Goal: Task Accomplishment & Management: Manage account settings

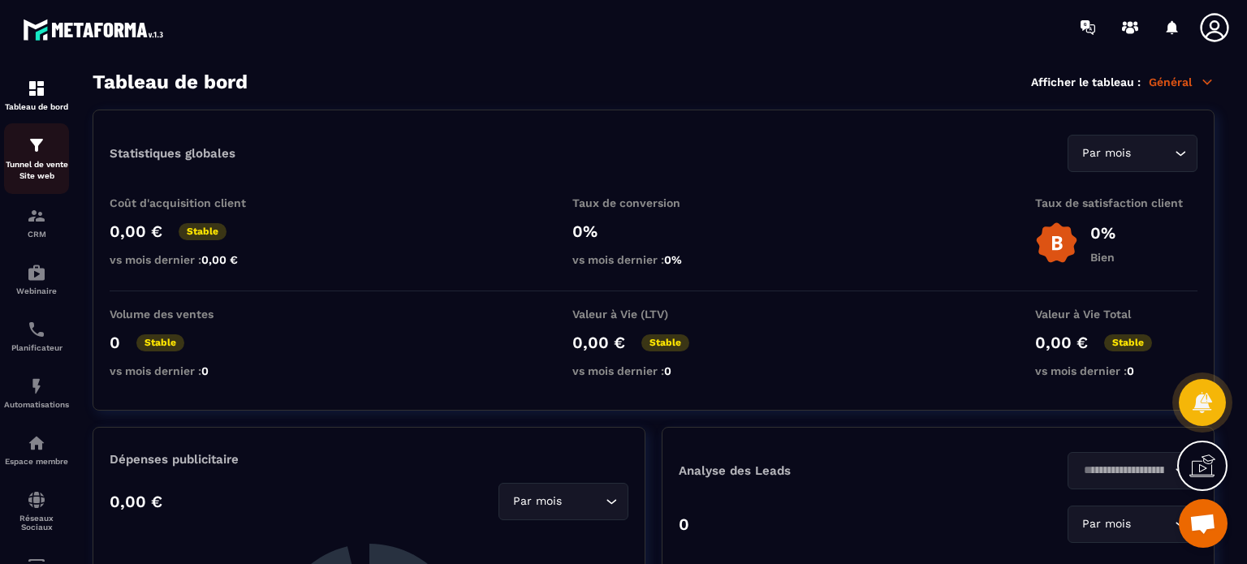
click at [52, 151] on div "Tunnel de vente Site web" at bounding box center [36, 159] width 65 height 46
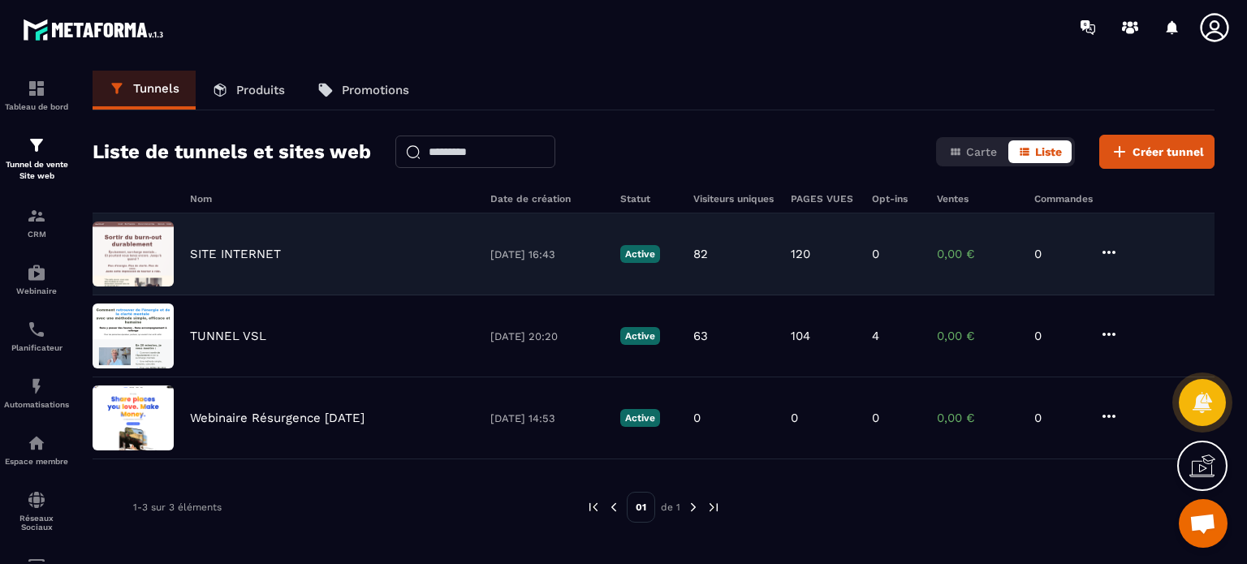
click at [243, 249] on p "SITE INTERNET" at bounding box center [235, 254] width 91 height 15
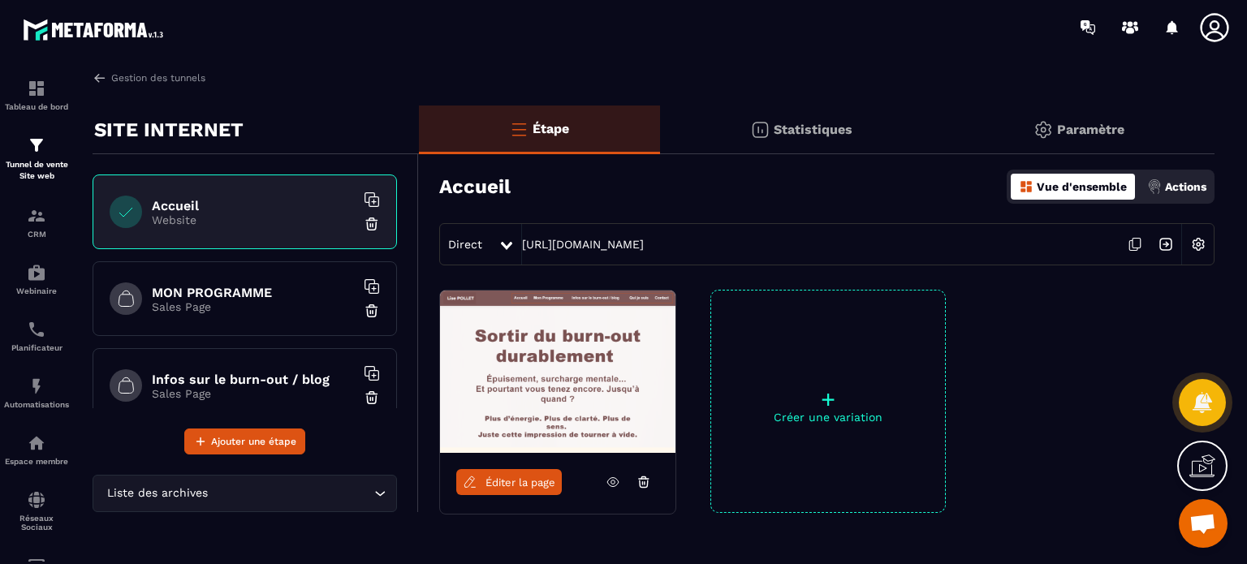
click at [1094, 134] on p "Paramètre" at bounding box center [1090, 129] width 67 height 15
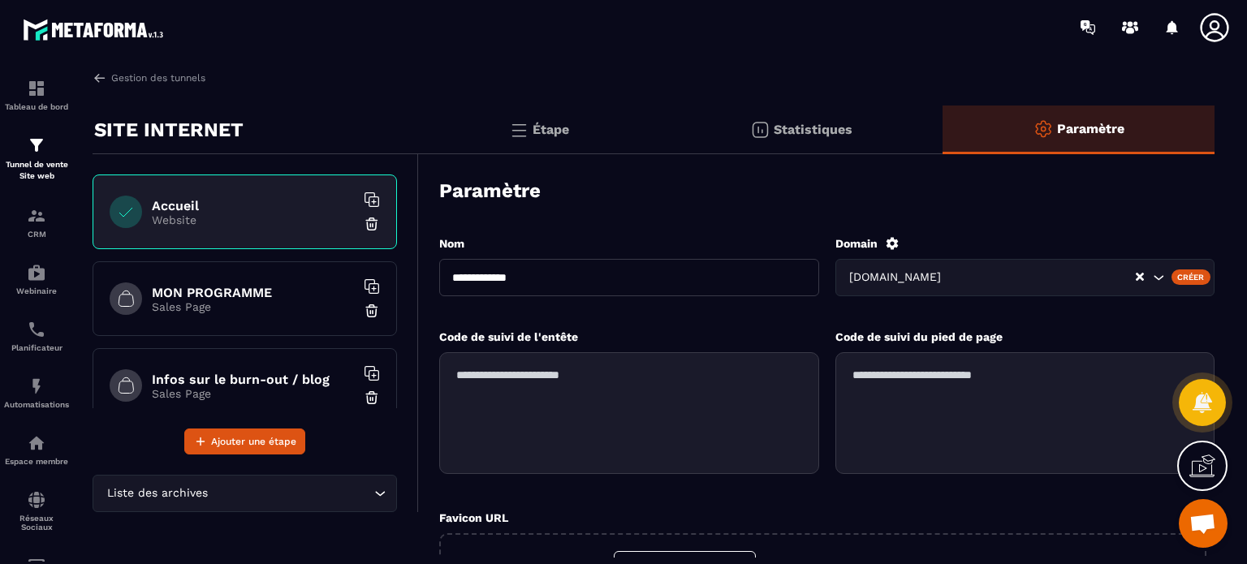
click at [889, 248] on icon at bounding box center [892, 243] width 15 height 15
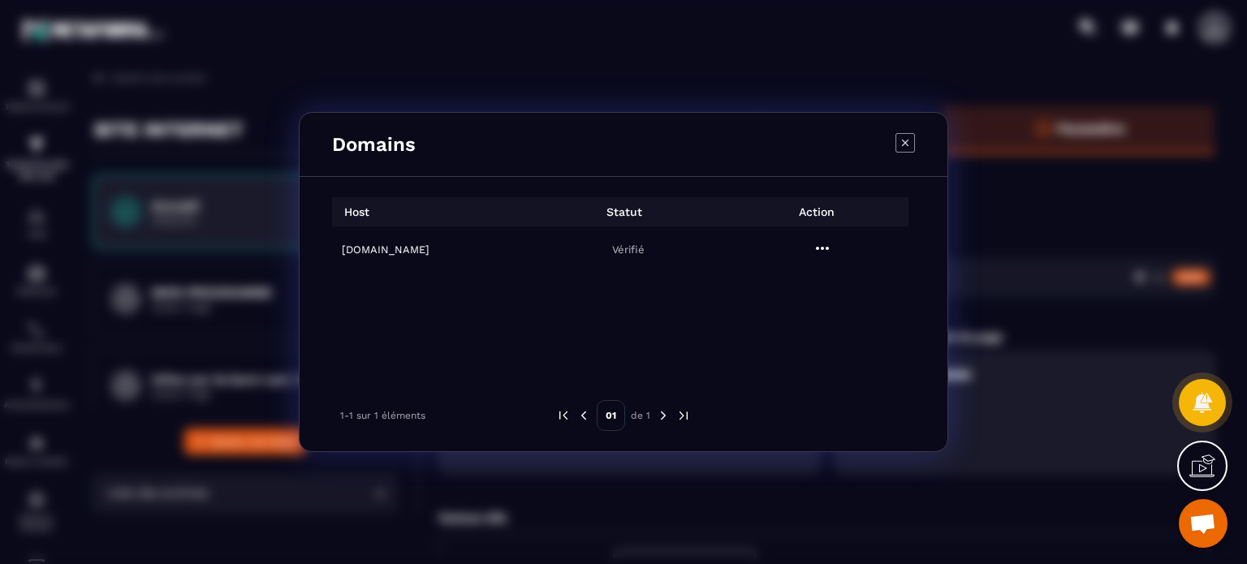
drag, startPoint x: 427, startPoint y: 252, endPoint x: 340, endPoint y: 249, distance: 86.9
click at [340, 249] on td "lisepollet.com" at bounding box center [429, 249] width 194 height 46
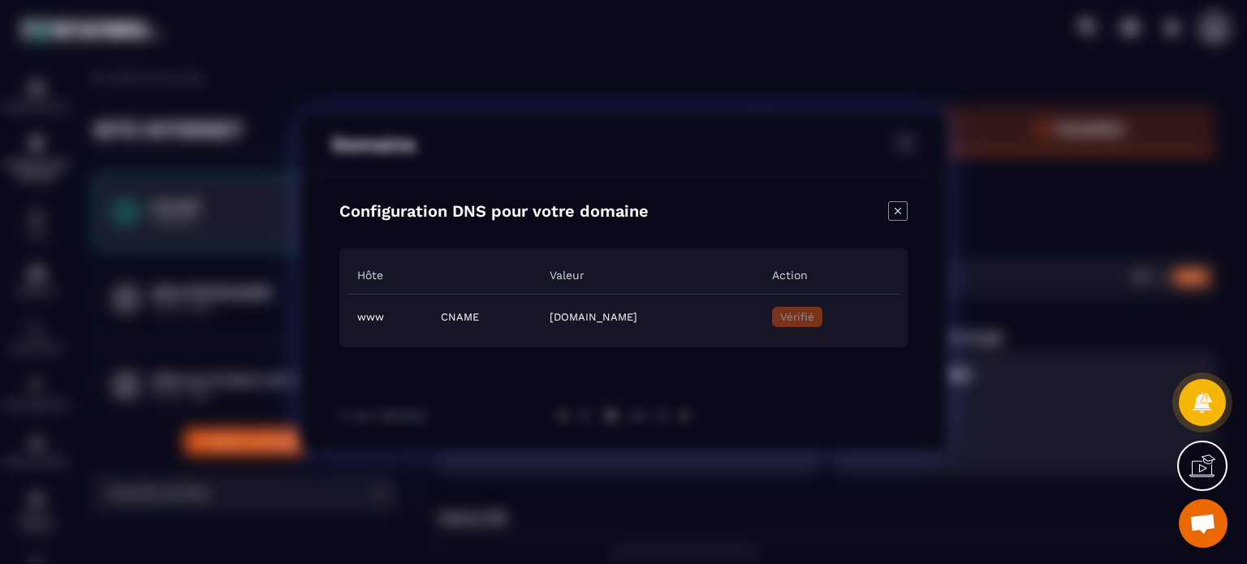
click at [897, 210] on icon "Close modal" at bounding box center [897, 210] width 6 height 6
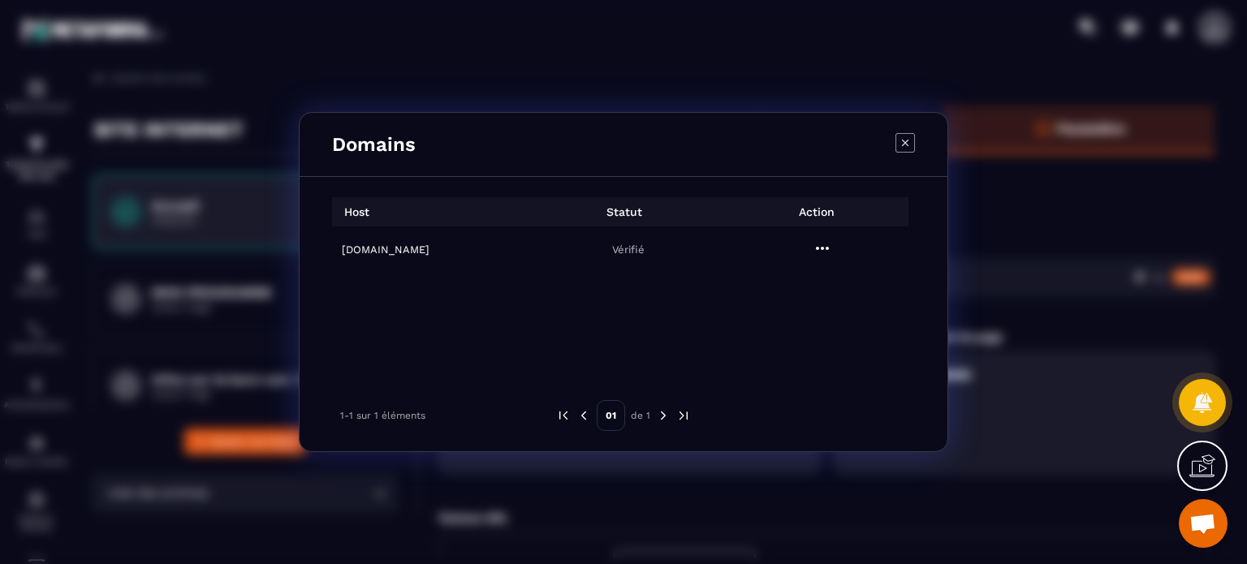
drag, startPoint x: 318, startPoint y: 244, endPoint x: 420, endPoint y: 249, distance: 101.6
click at [420, 249] on div "Host Statut Action lisepollet.com Vérifié 1-1 sur 1 éléments 01 de 1" at bounding box center [623, 314] width 648 height 274
click at [902, 145] on icon "Modal window" at bounding box center [905, 143] width 6 height 6
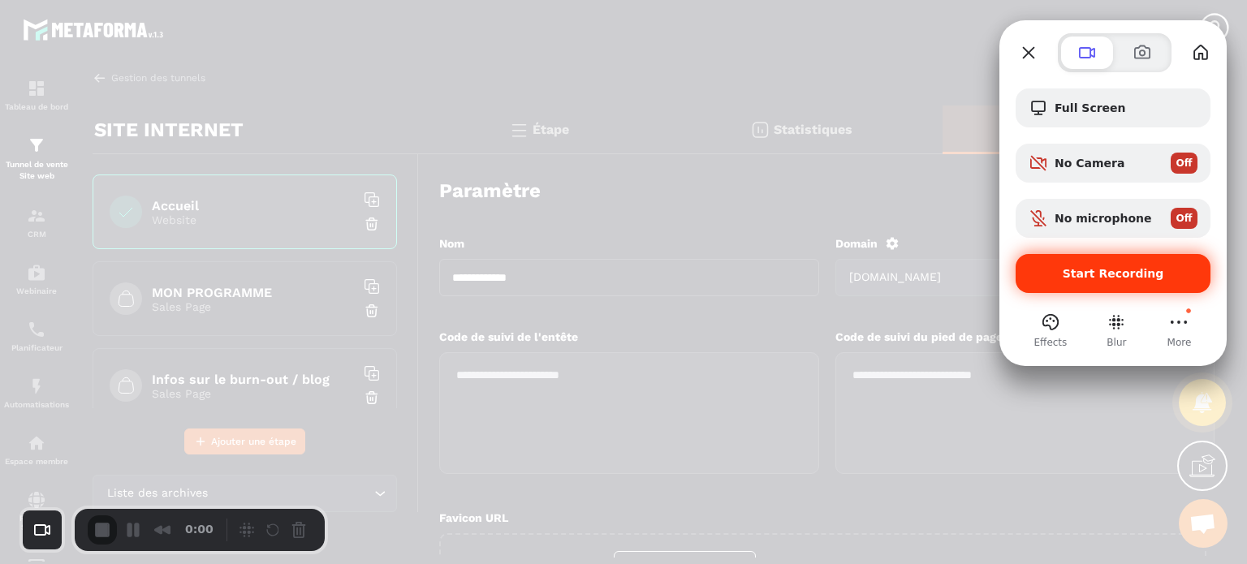
click at [1074, 265] on div "Start Recording" at bounding box center [1112, 273] width 195 height 39
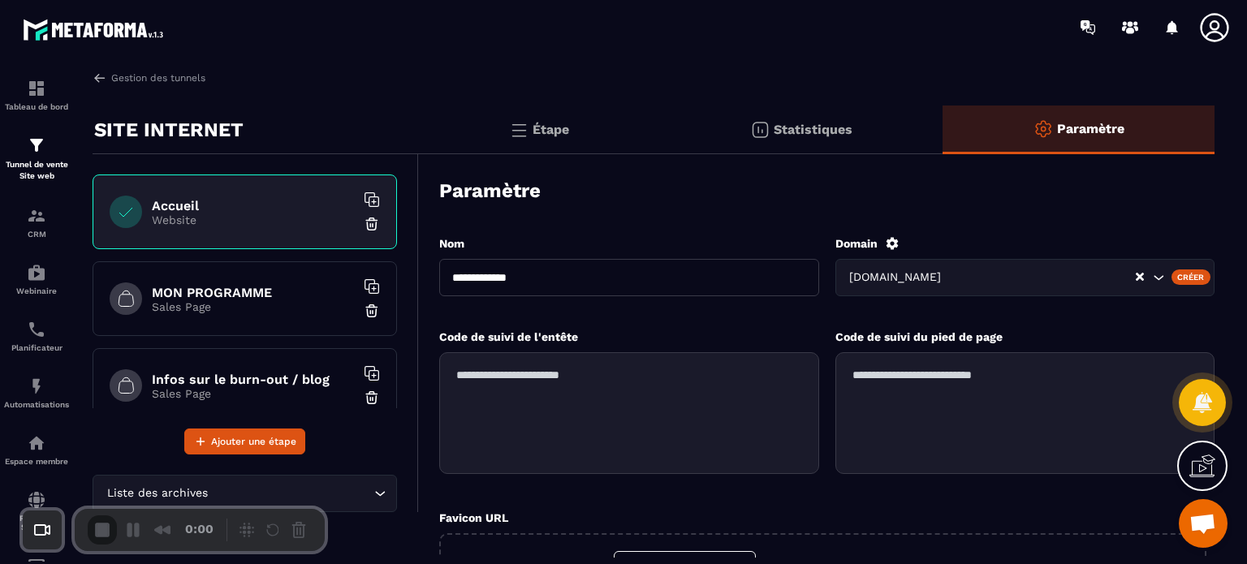
click at [524, 137] on img at bounding box center [518, 129] width 19 height 19
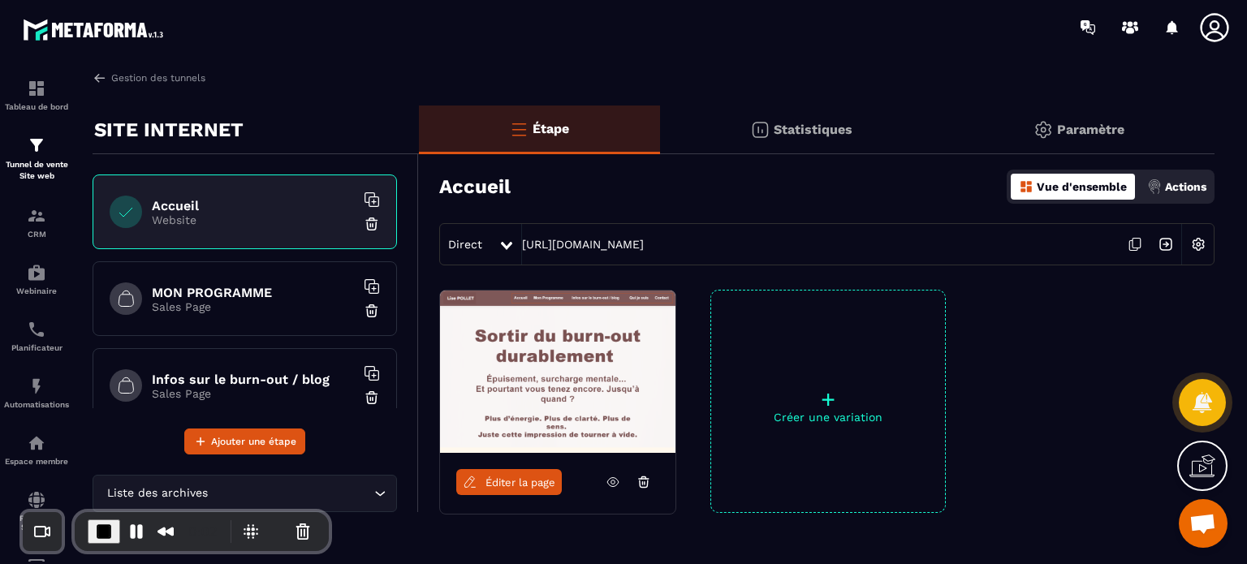
click at [1199, 246] on img at bounding box center [1197, 244] width 31 height 31
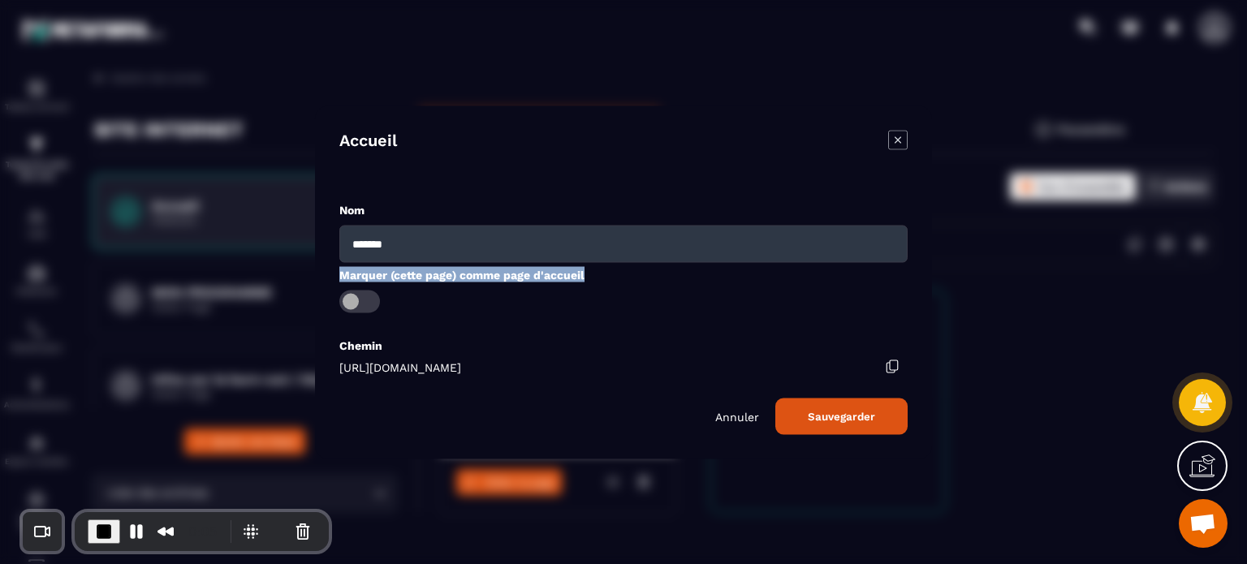
drag, startPoint x: 618, startPoint y: 282, endPoint x: 335, endPoint y: 273, distance: 282.6
click at [335, 273] on div "Accueil Nom ******* Marquer (cette page) comme page d'accueil Chemin https://ww…" at bounding box center [623, 282] width 617 height 353
drag, startPoint x: 491, startPoint y: 363, endPoint x: 339, endPoint y: 364, distance: 151.8
click at [339, 364] on span "https://www.lisepollet.com/" at bounding box center [400, 366] width 122 height 13
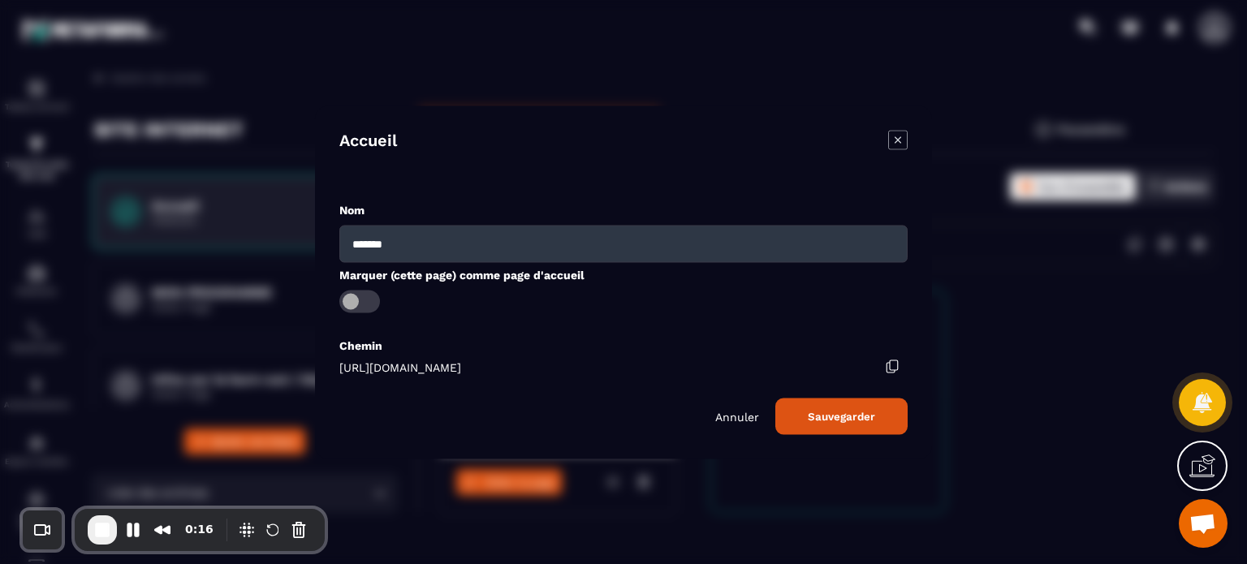
click at [902, 141] on icon "Modal window" at bounding box center [897, 139] width 19 height 19
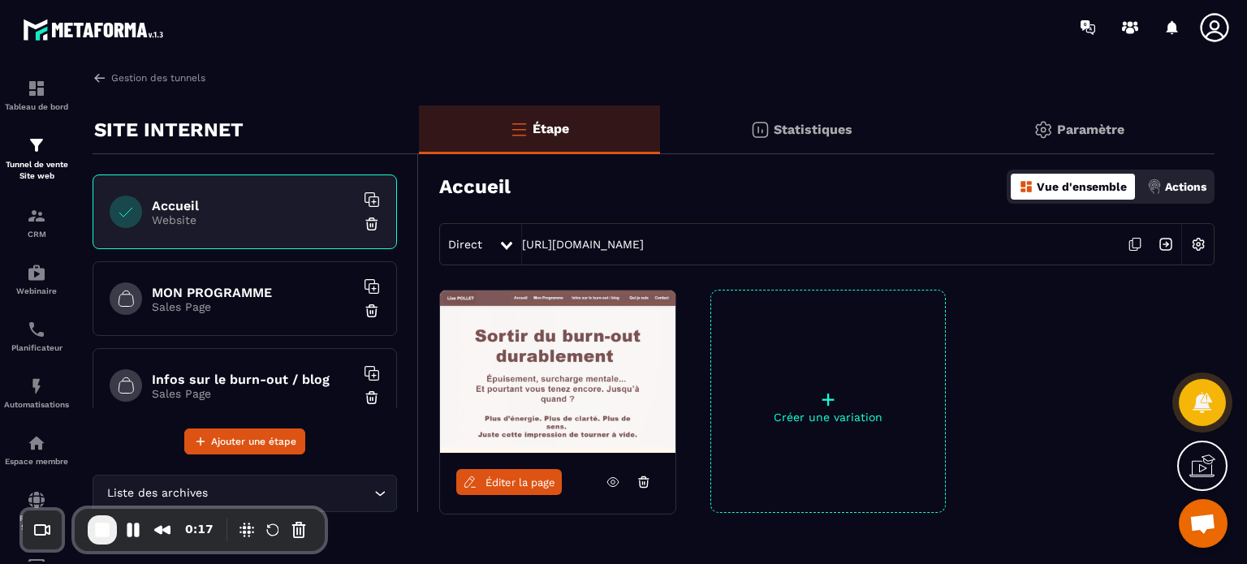
click at [1090, 136] on p "Paramètre" at bounding box center [1090, 129] width 67 height 15
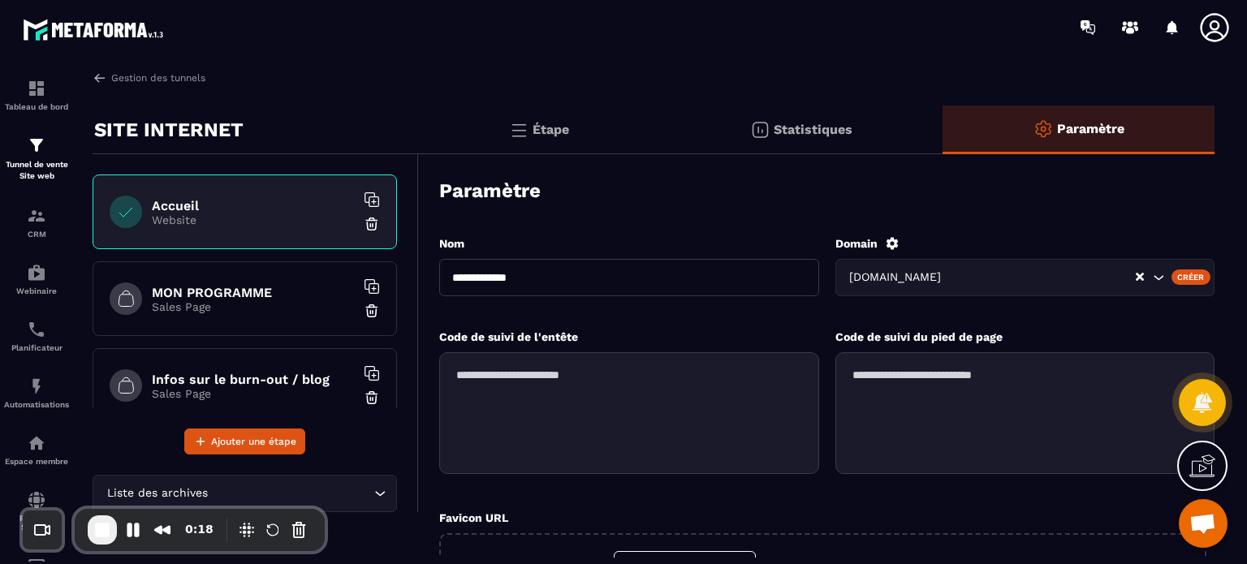
click at [892, 242] on icon at bounding box center [892, 243] width 15 height 15
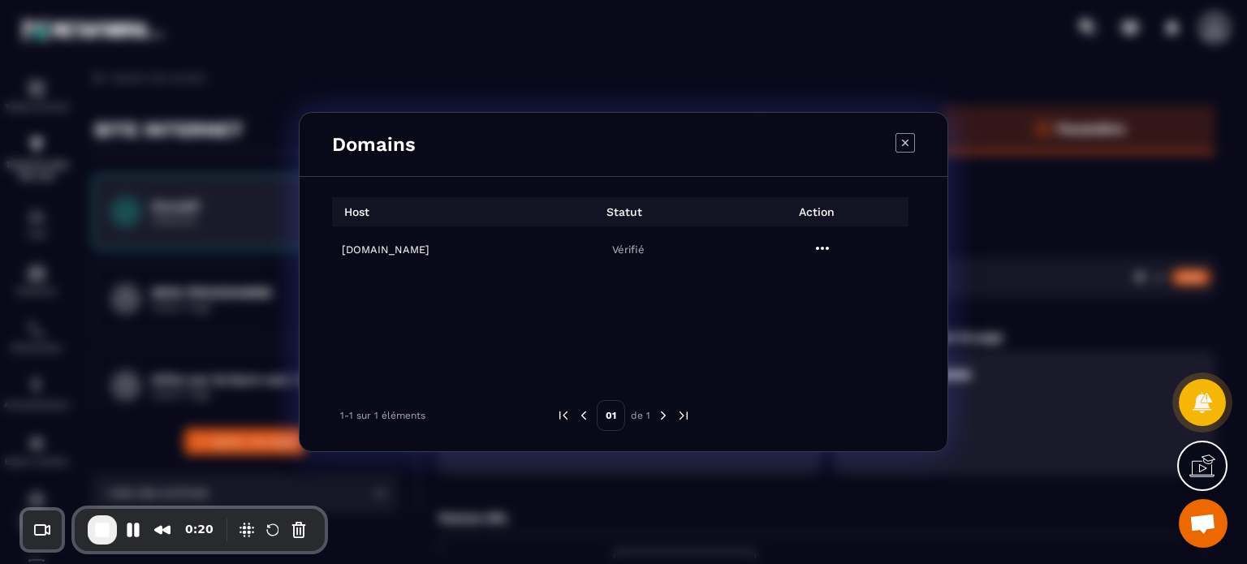
drag, startPoint x: 449, startPoint y: 254, endPoint x: 333, endPoint y: 246, distance: 116.3
click at [333, 246] on td "lisepollet.com" at bounding box center [429, 249] width 194 height 46
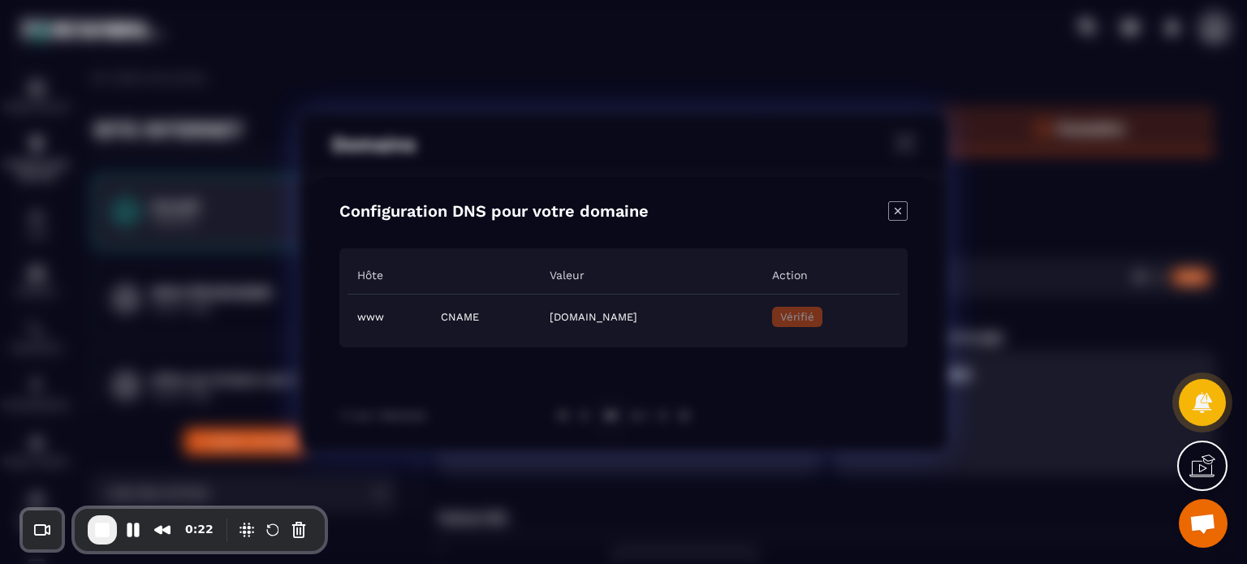
click at [899, 208] on icon "Close modal" at bounding box center [897, 210] width 6 height 6
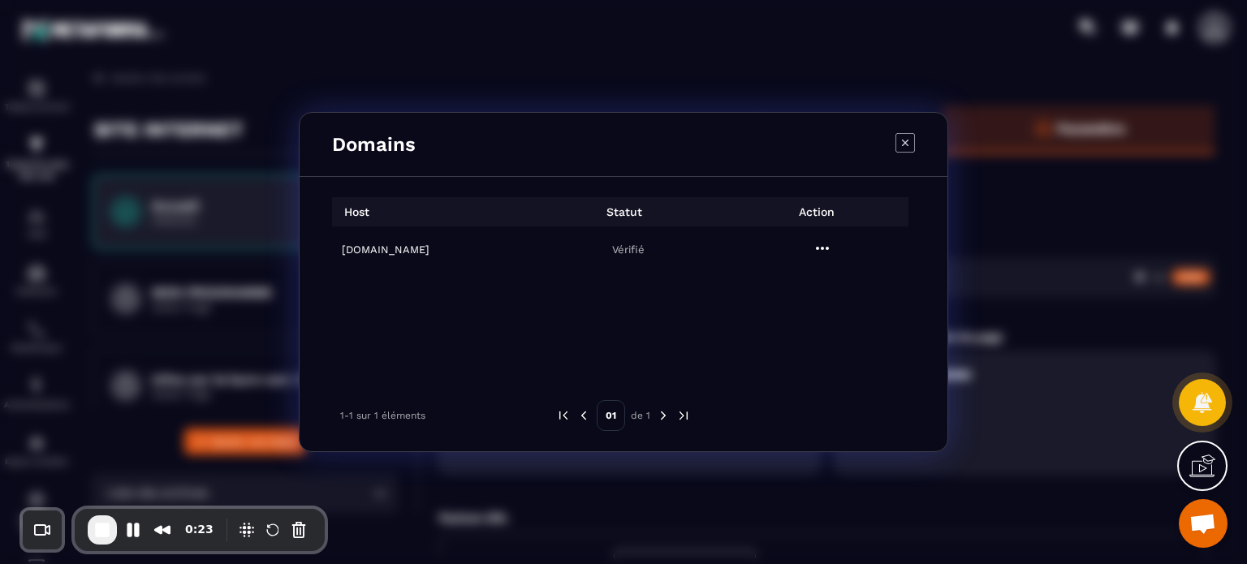
drag, startPoint x: 459, startPoint y: 252, endPoint x: 344, endPoint y: 241, distance: 115.0
click at [344, 241] on td "lisepollet.com" at bounding box center [429, 249] width 194 height 46
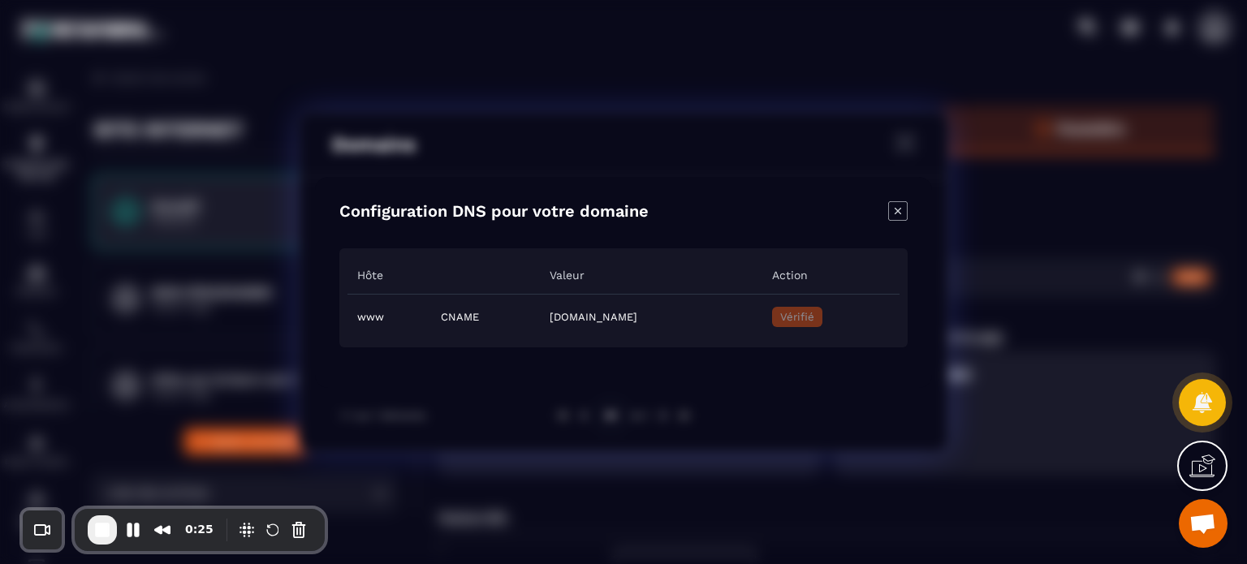
click at [889, 216] on icon "Close modal" at bounding box center [897, 210] width 19 height 19
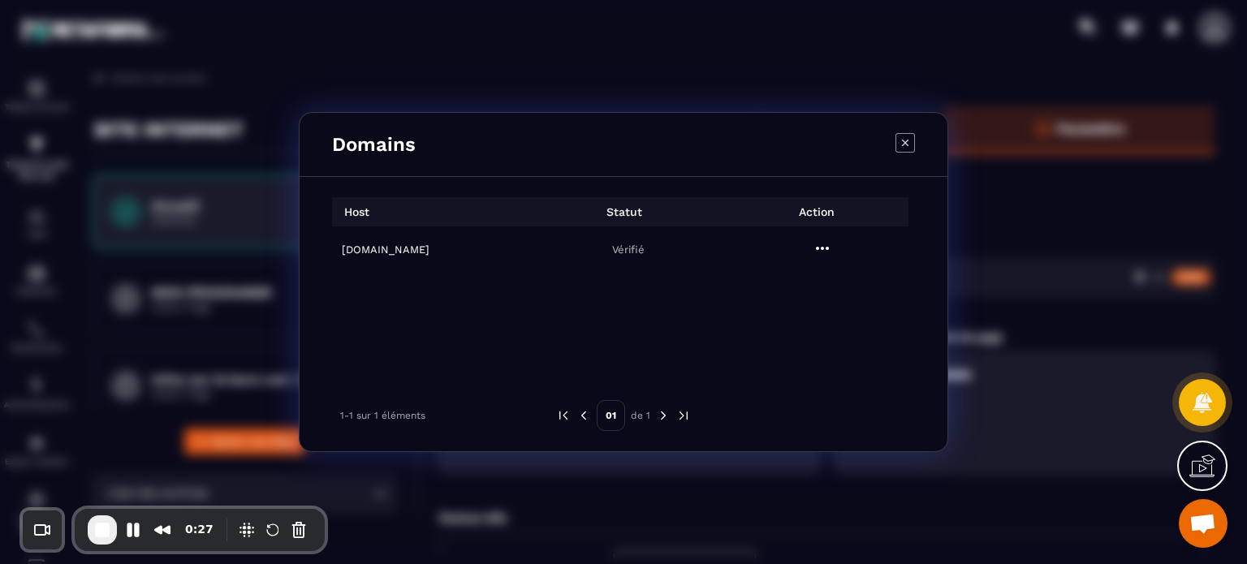
drag, startPoint x: 308, startPoint y: 249, endPoint x: 411, endPoint y: 251, distance: 102.3
click at [411, 251] on div "Host Statut Action lisepollet.com Vérifié 1-1 sur 1 éléments 01 de 1" at bounding box center [623, 314] width 648 height 274
click at [381, 246] on h6 "lisepollet.com" at bounding box center [434, 249] width 184 height 12
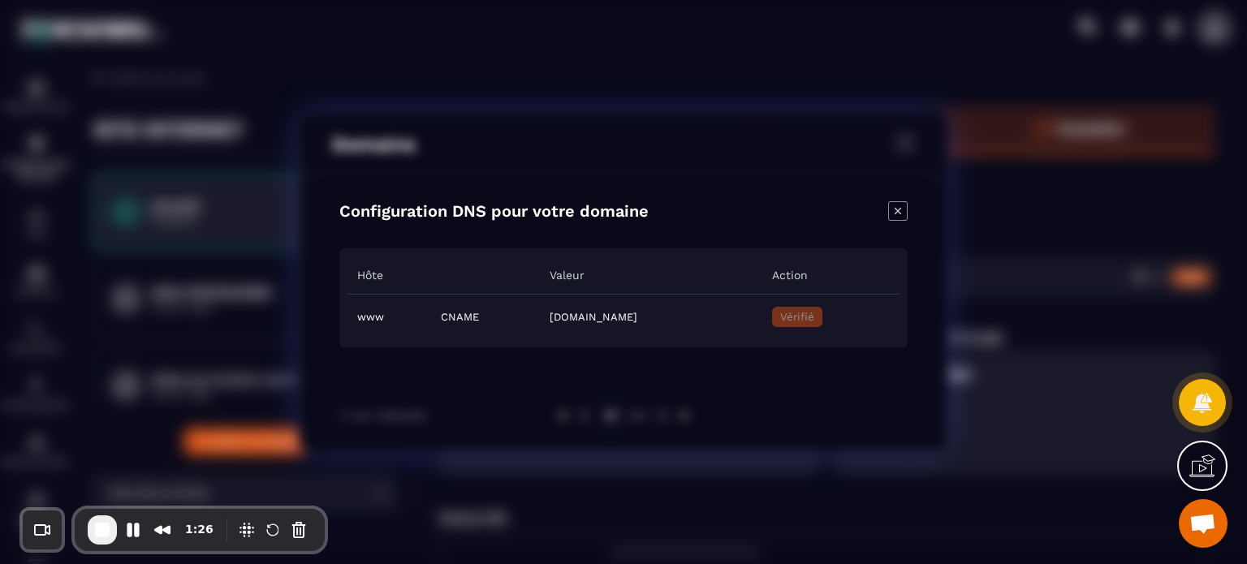
drag, startPoint x: 764, startPoint y: 319, endPoint x: 455, endPoint y: 304, distance: 308.8
click at [540, 304] on td "1efb7a50-727d-4ff5-8434-c392876a64f8.metaforma.io" at bounding box center [651, 316] width 222 height 45
copy td "1efb7a50-727d-4ff5-8434-c392876a64f8.metaforma.io"
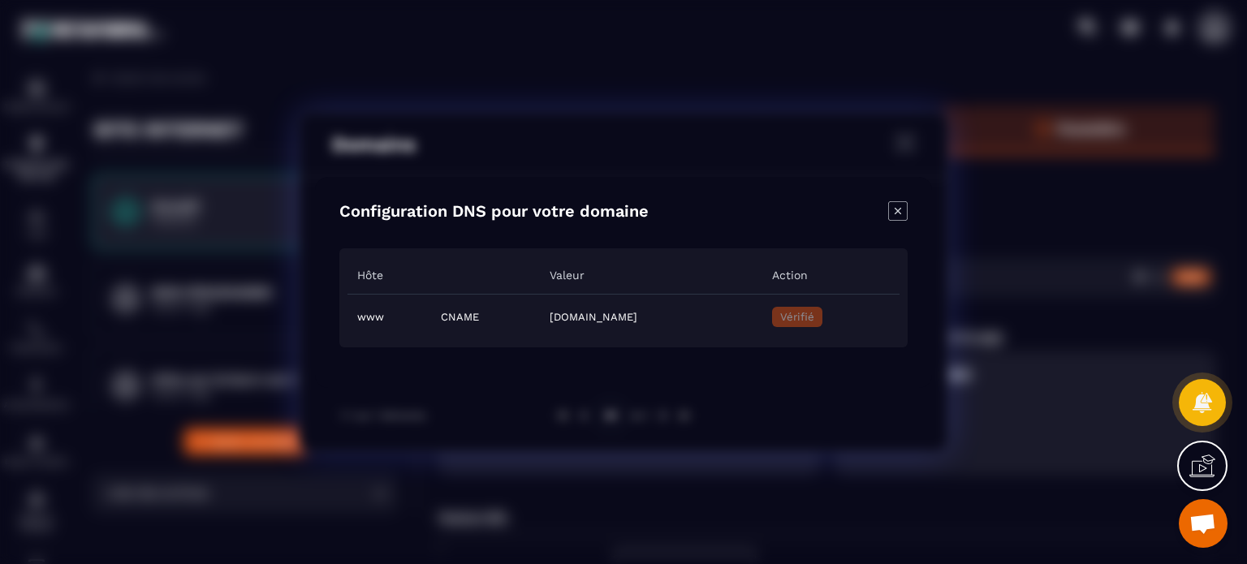
click at [894, 217] on icon "Close modal" at bounding box center [897, 210] width 19 height 19
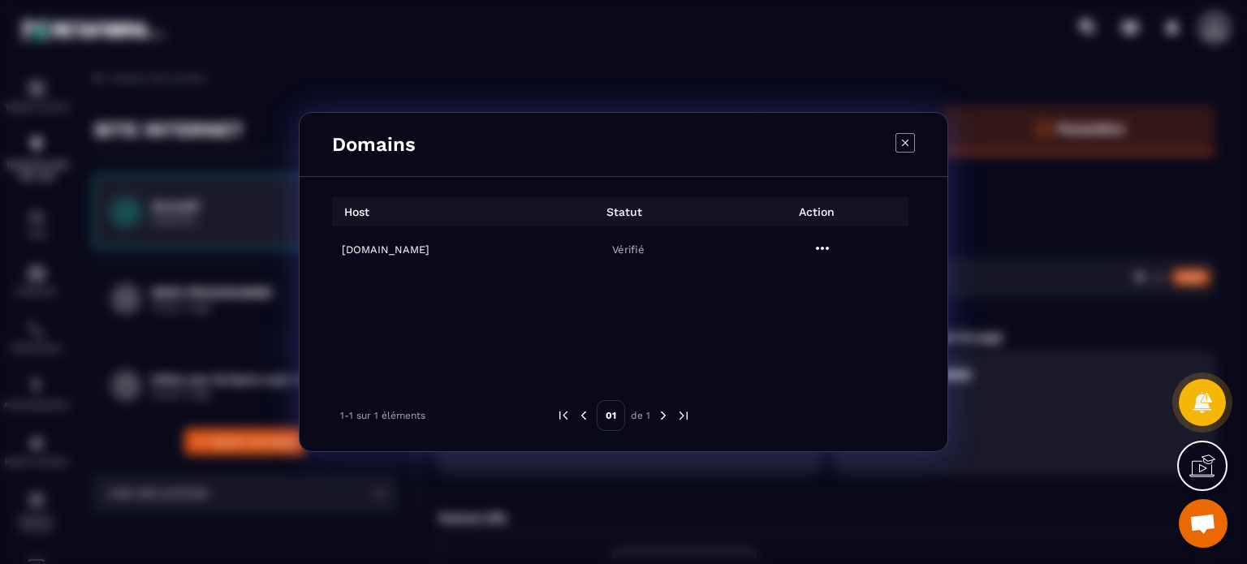
drag, startPoint x: 322, startPoint y: 252, endPoint x: 434, endPoint y: 261, distance: 112.3
click at [434, 261] on div "Host Statut Action lisepollet.com Vérifié 1-1 sur 1 éléments 01 de 1" at bounding box center [623, 314] width 648 height 274
copy div "lisepollet.com"
click at [904, 147] on icon "Modal window" at bounding box center [904, 142] width 19 height 19
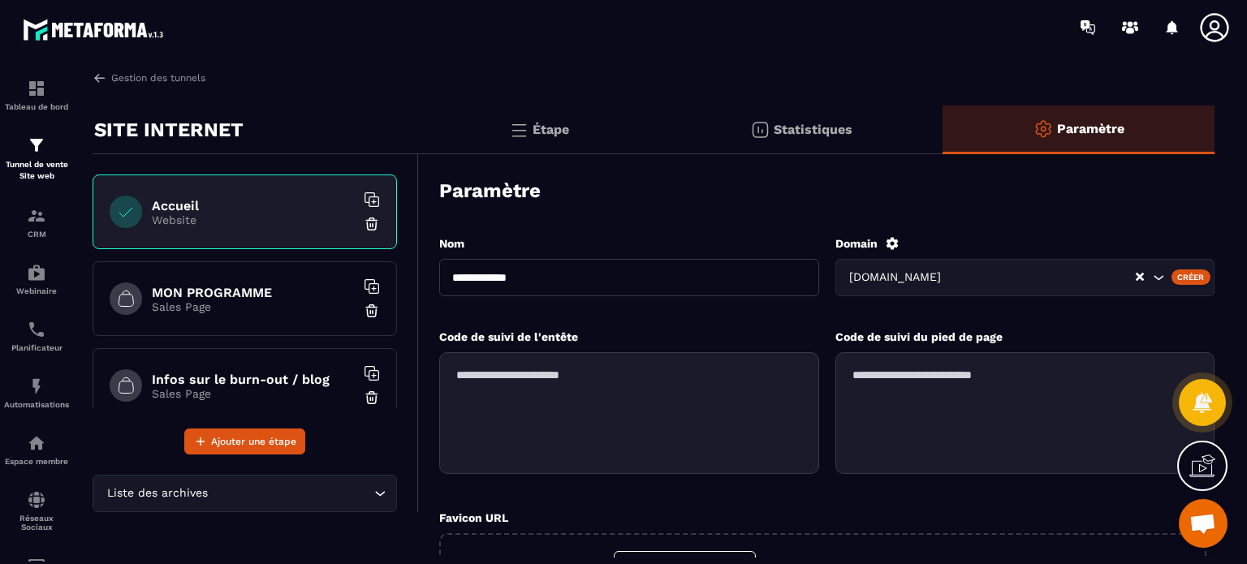
click at [1180, 272] on div "Créer" at bounding box center [1191, 276] width 40 height 15
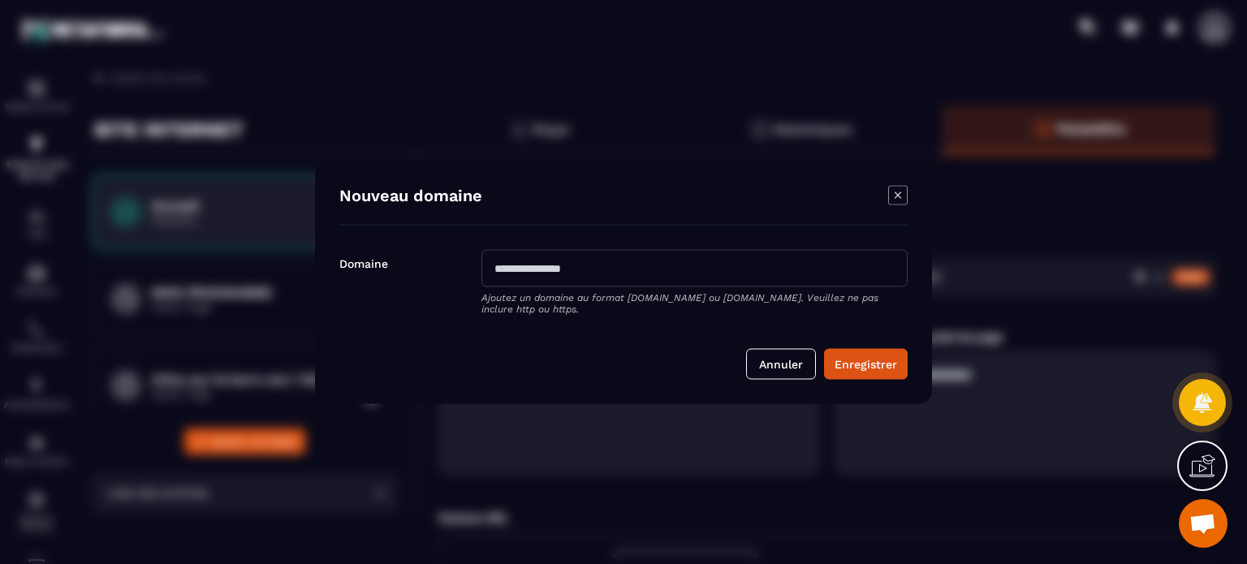
click at [602, 278] on input "Modal window" at bounding box center [694, 267] width 426 height 37
paste input "**********"
click at [528, 266] on input "**********" at bounding box center [694, 267] width 426 height 37
type input "**********"
click at [876, 363] on button "Enregistrer" at bounding box center [866, 363] width 84 height 31
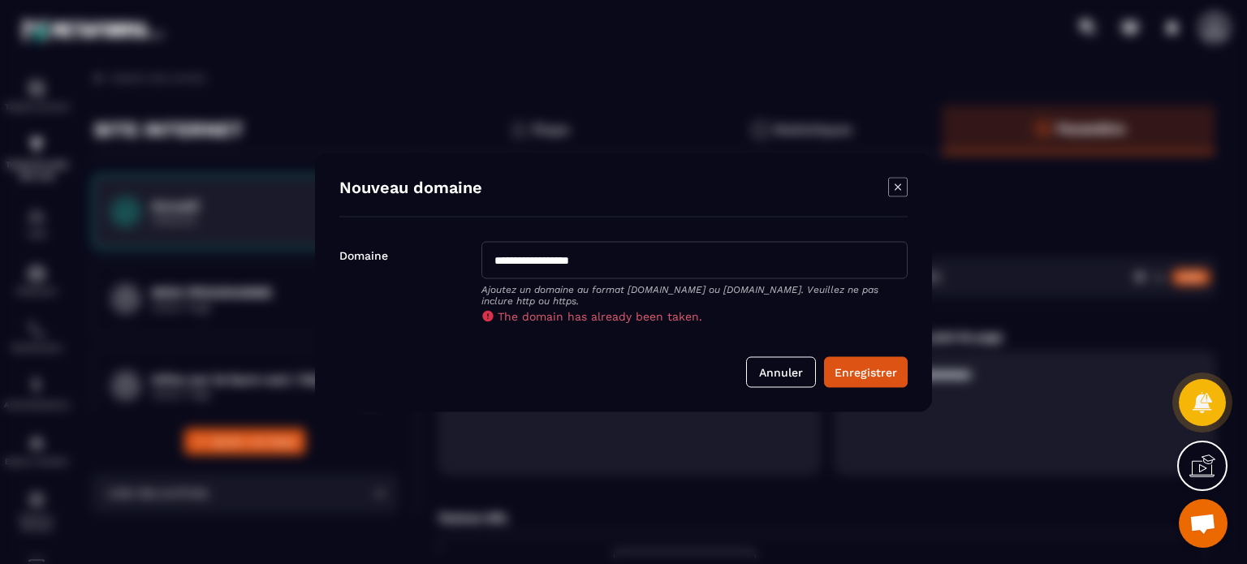
click at [893, 183] on icon "Modal window" at bounding box center [897, 186] width 19 height 19
